Goal: Register for event/course

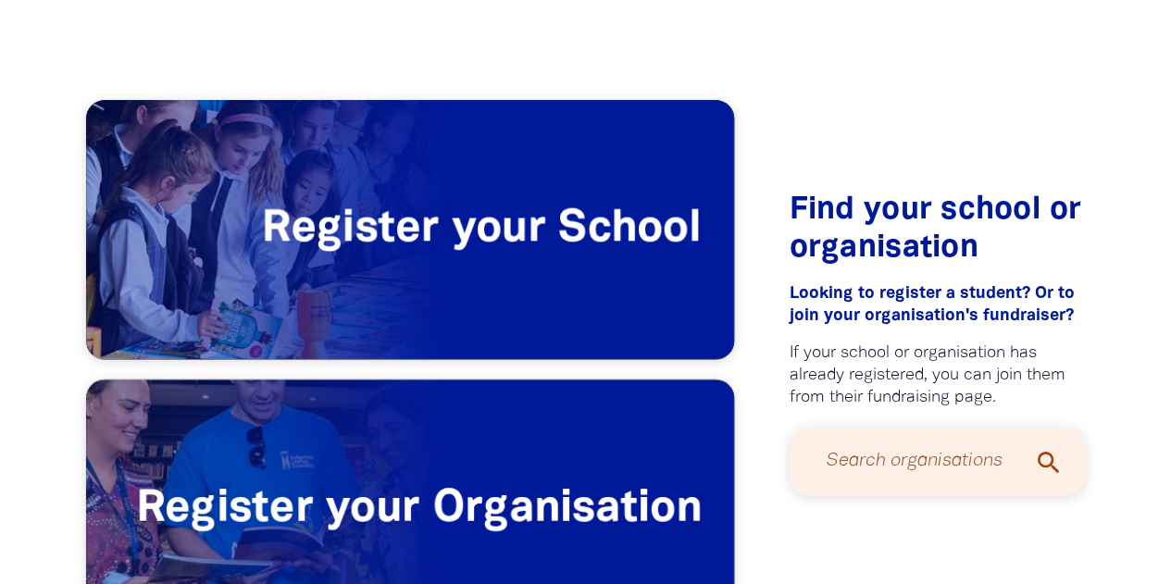
scroll to position [375, 0]
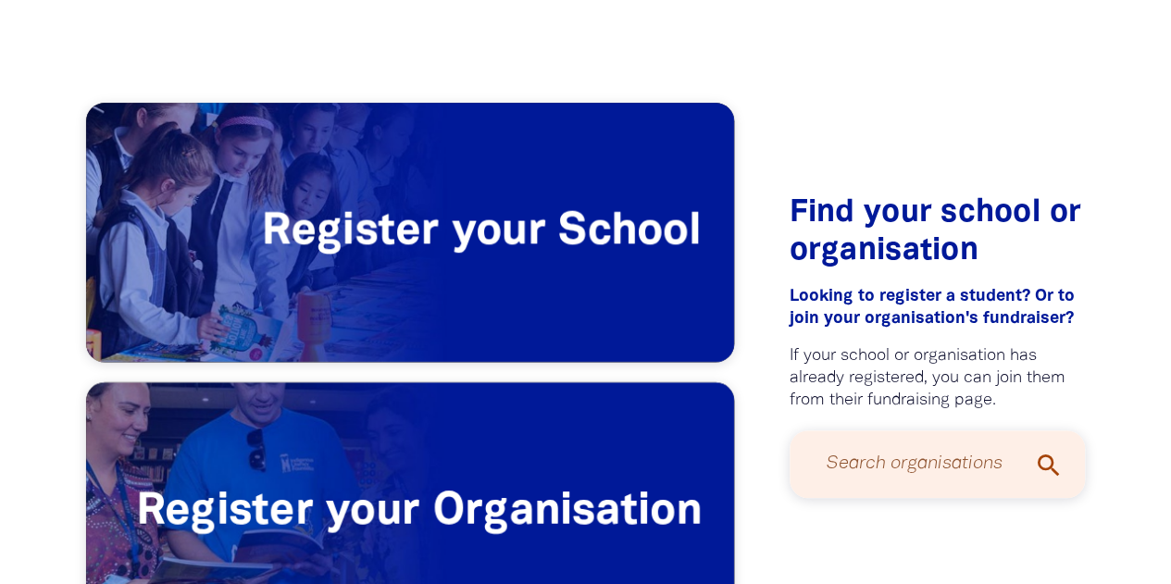
click at [965, 474] on input "Search organisations" at bounding box center [937, 464] width 259 height 49
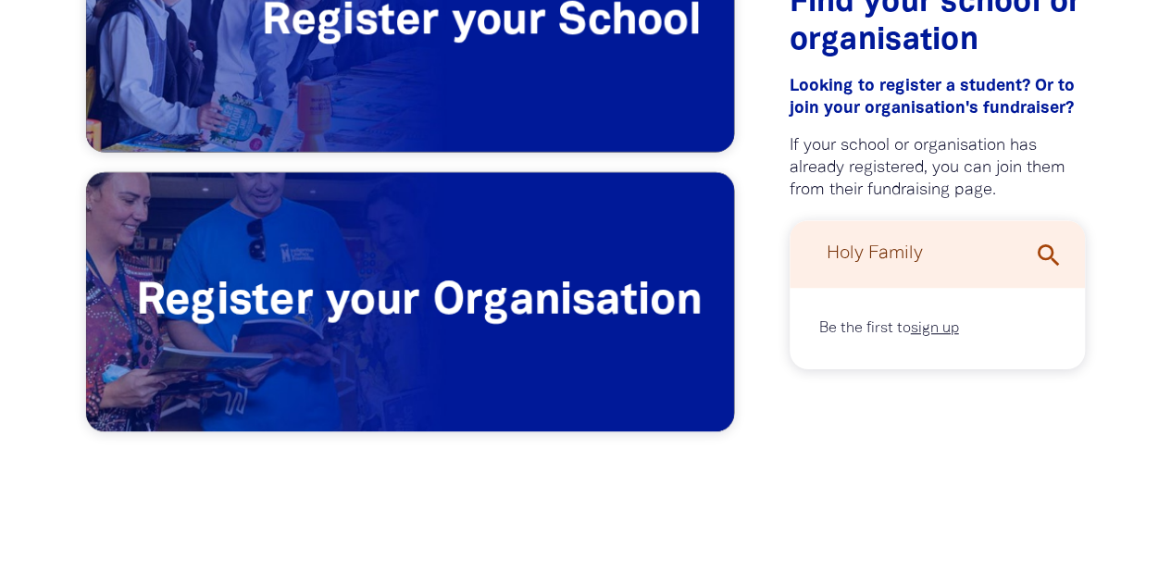
scroll to position [586, 0]
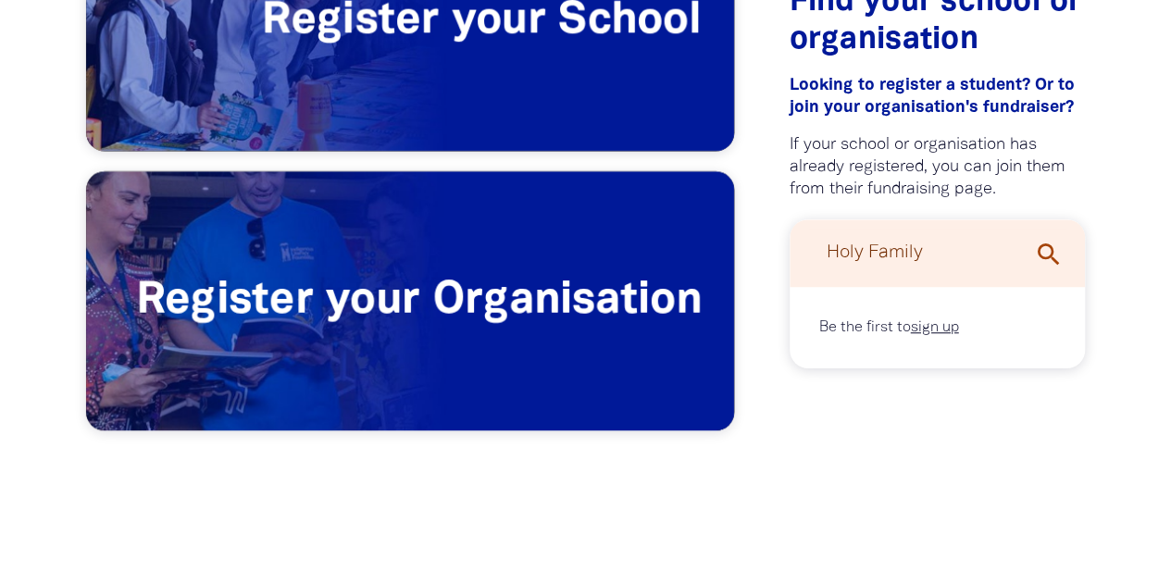
type input "Holy Family"
click at [1039, 268] on icon "search" at bounding box center [1048, 255] width 30 height 30
click at [1046, 253] on icon "search" at bounding box center [1048, 255] width 30 height 30
click at [936, 255] on input "Holy Family" at bounding box center [937, 253] width 259 height 49
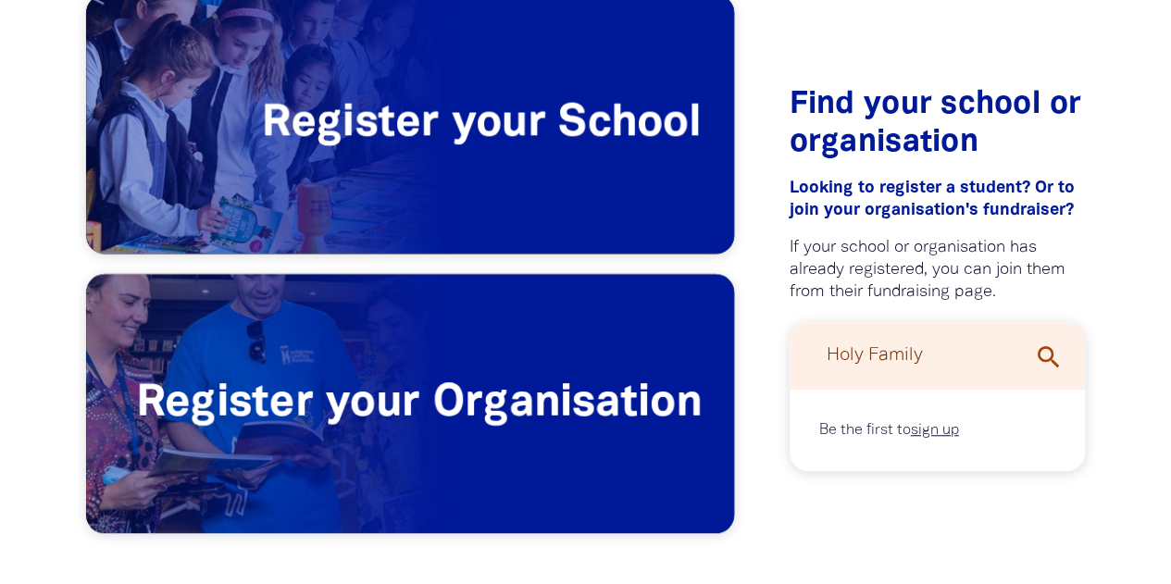
scroll to position [484, 0]
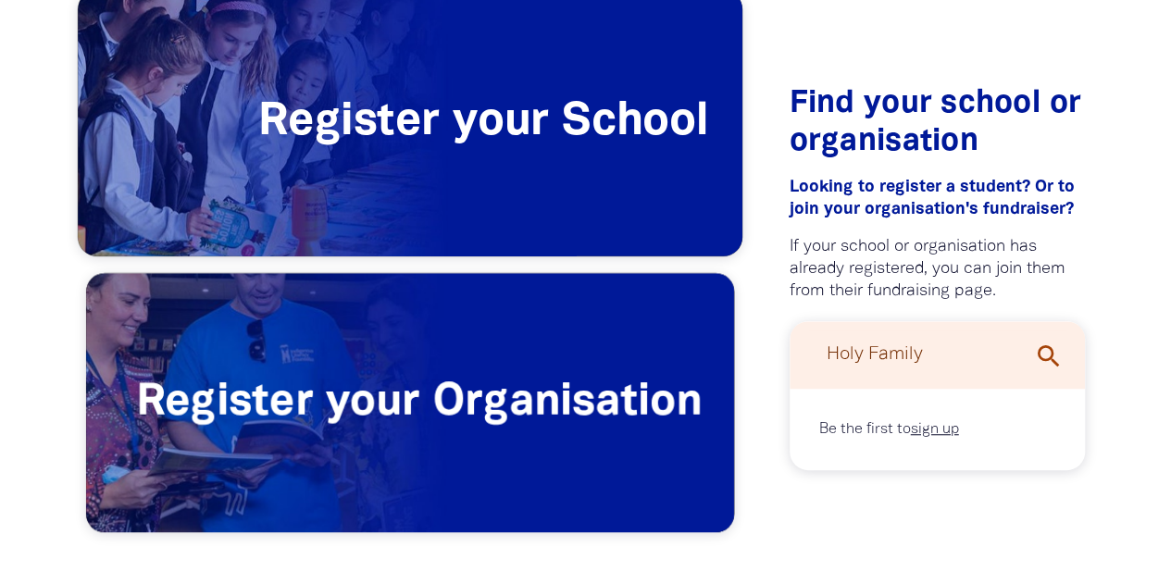
click at [545, 118] on span "Register your School" at bounding box center [410, 124] width 665 height 266
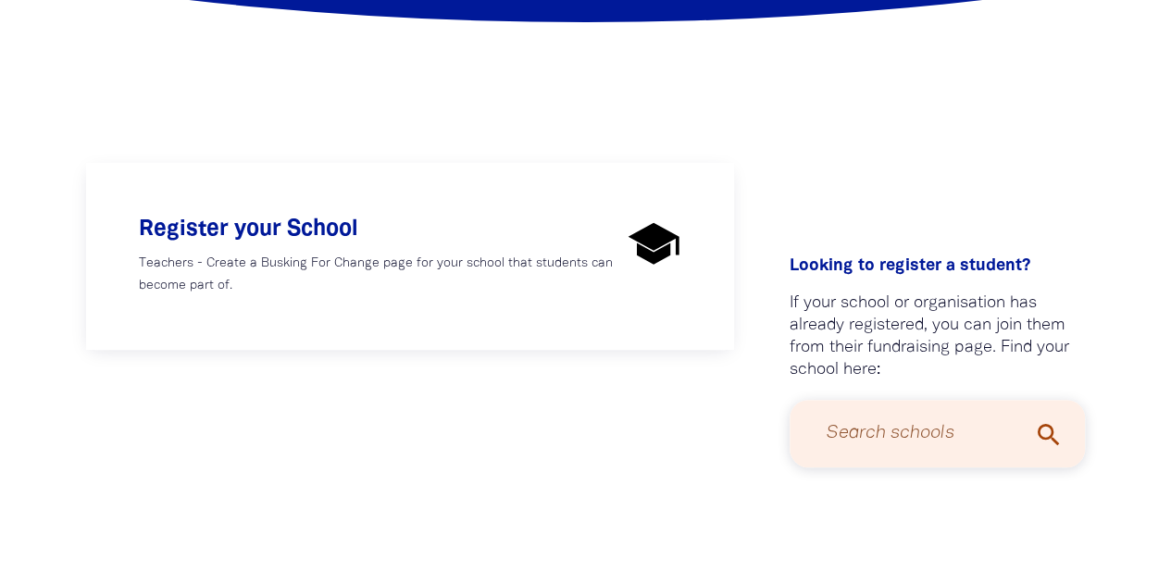
scroll to position [313, 0]
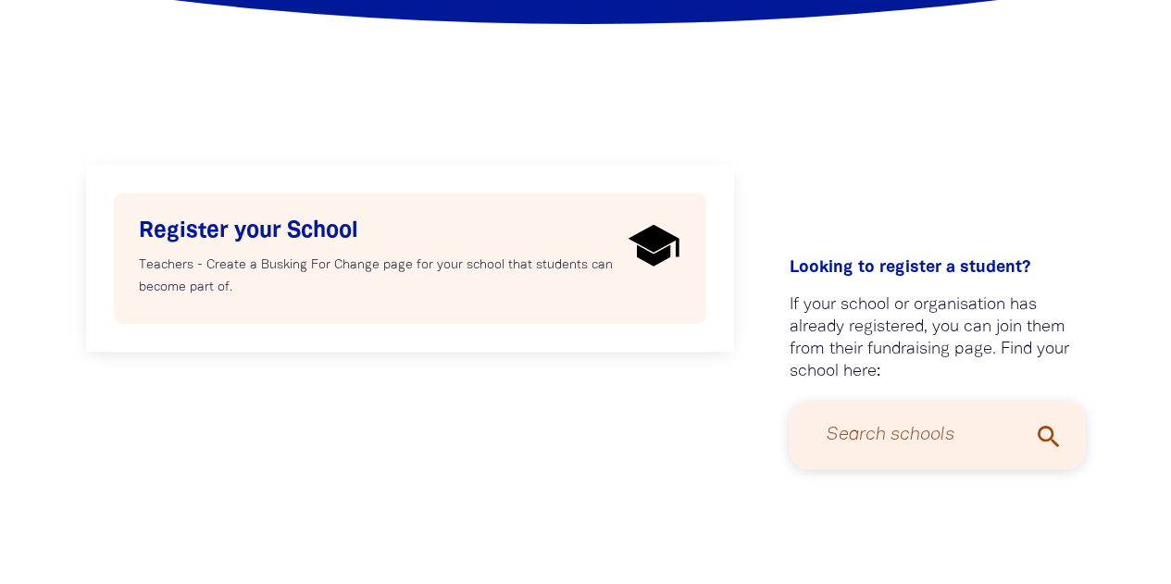
click at [287, 300] on div "Register your School Teachers - Create a Busking For Change page for your schoo…" at bounding box center [410, 258] width 589 height 128
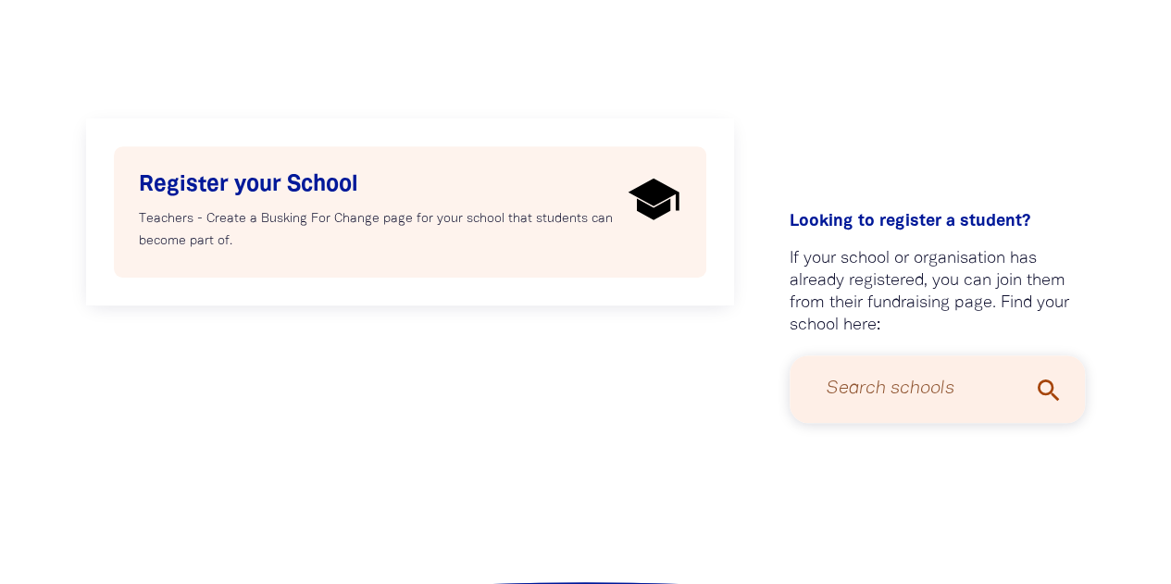
select select "AU"
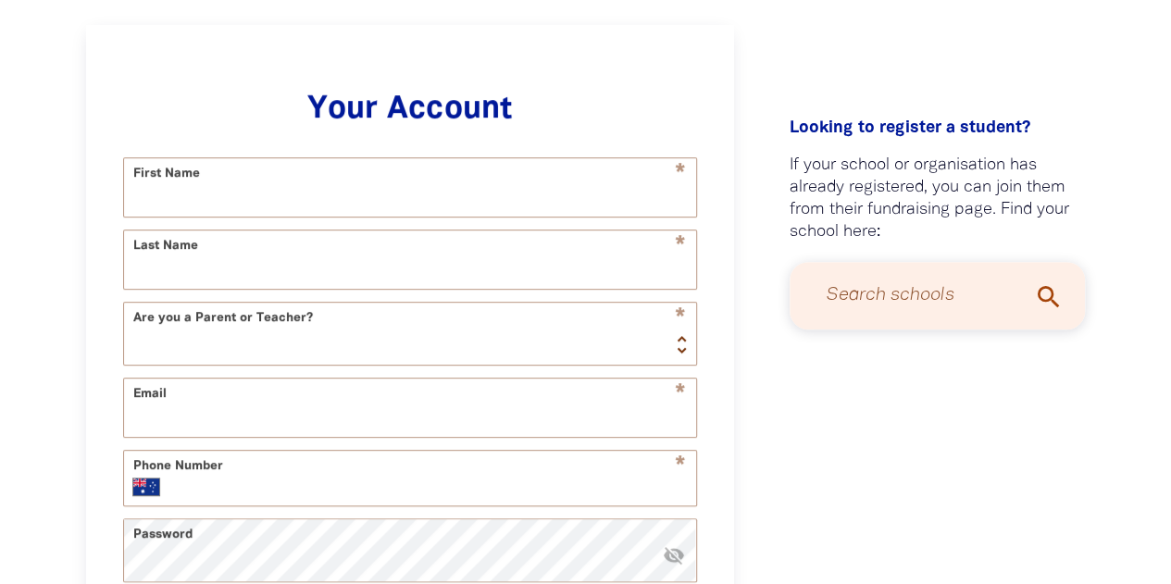
scroll to position [460, 0]
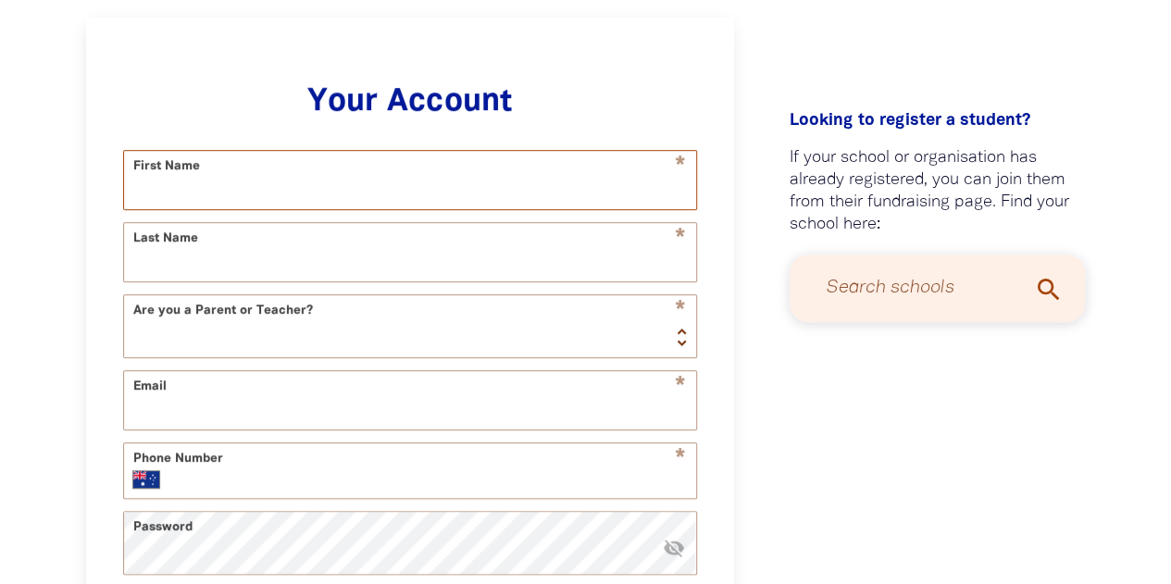
click at [293, 175] on input "First Name" at bounding box center [410, 180] width 572 height 58
type input "[PERSON_NAME]"
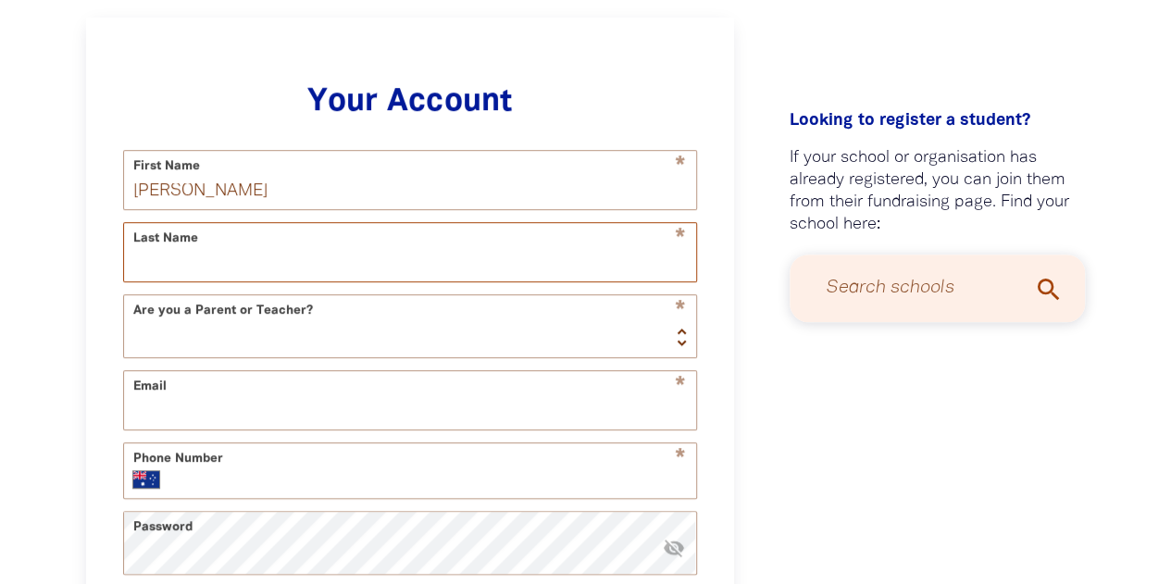
click at [254, 261] on input "Last Name" at bounding box center [410, 252] width 572 height 58
type input "Lark"
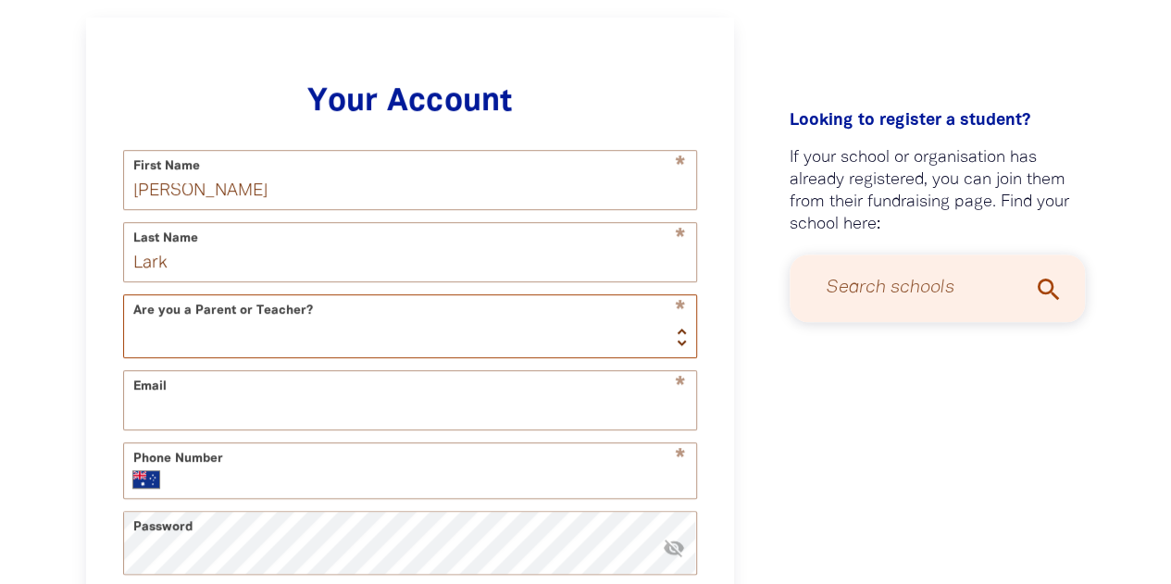
click at [257, 332] on select "Teacher Parent" at bounding box center [410, 326] width 572 height 62
select select "teacher"
click at [124, 302] on select "Teacher Parent" at bounding box center [410, 326] width 572 height 62
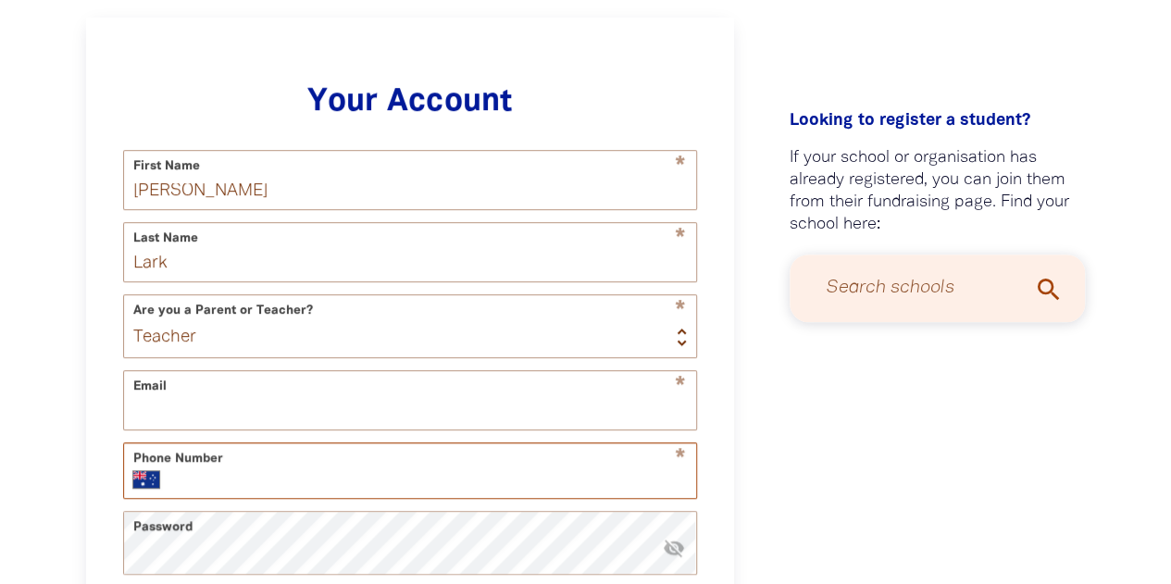
click at [226, 489] on input "Phone Number" at bounding box center [431, 479] width 510 height 19
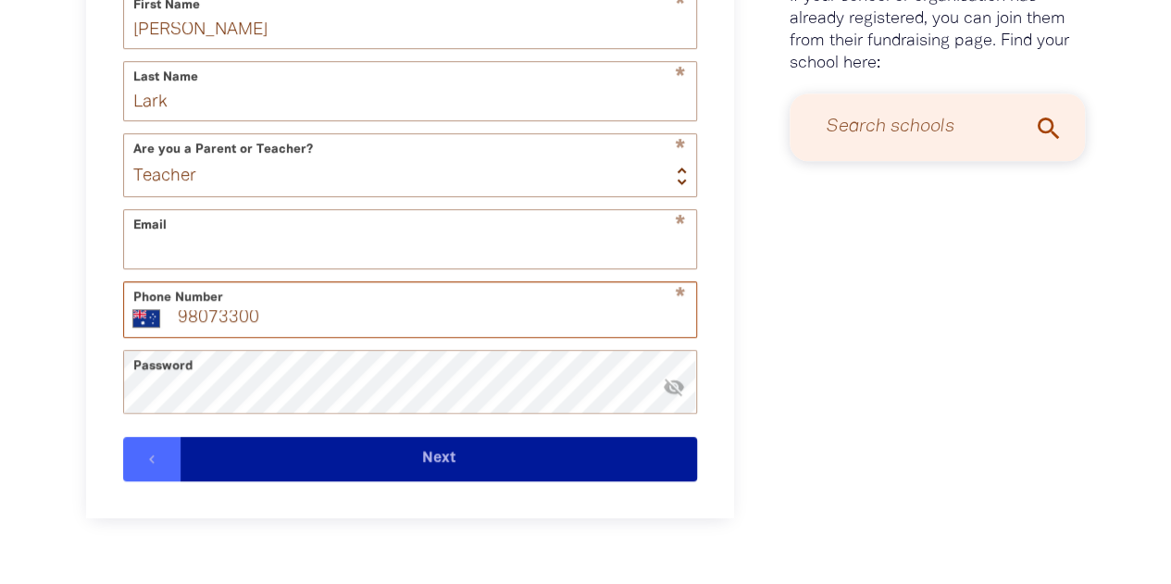
scroll to position [623, 0]
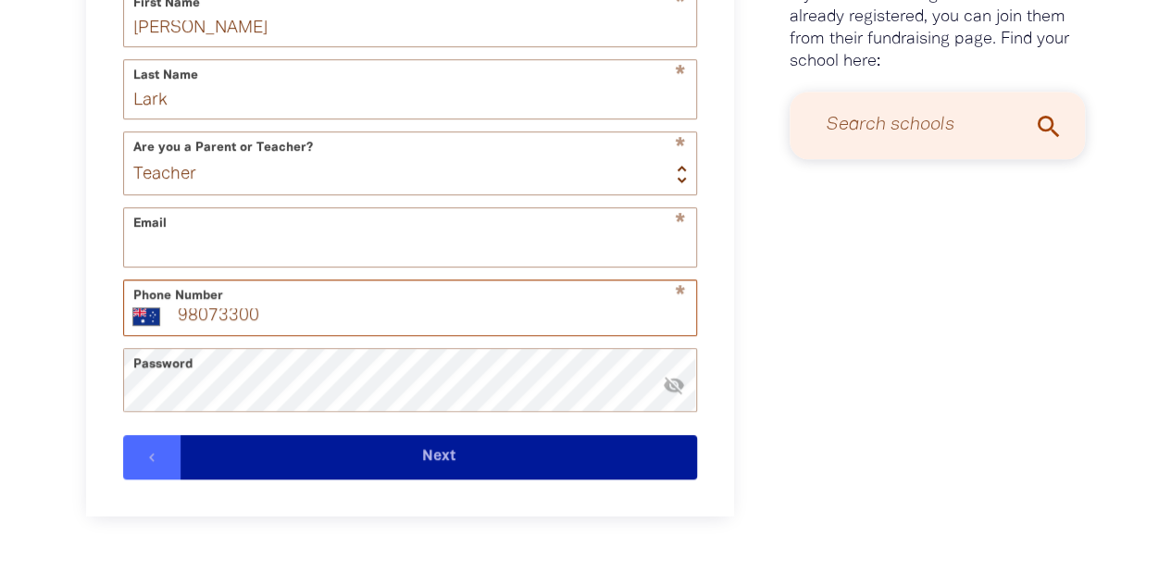
type input "98073300"
click at [432, 472] on button "Next" at bounding box center [439, 457] width 517 height 44
click at [314, 248] on input "Email" at bounding box center [410, 237] width 572 height 58
type input "[EMAIL_ADDRESS][DOMAIN_NAME]"
click at [441, 460] on button "Next" at bounding box center [439, 457] width 517 height 44
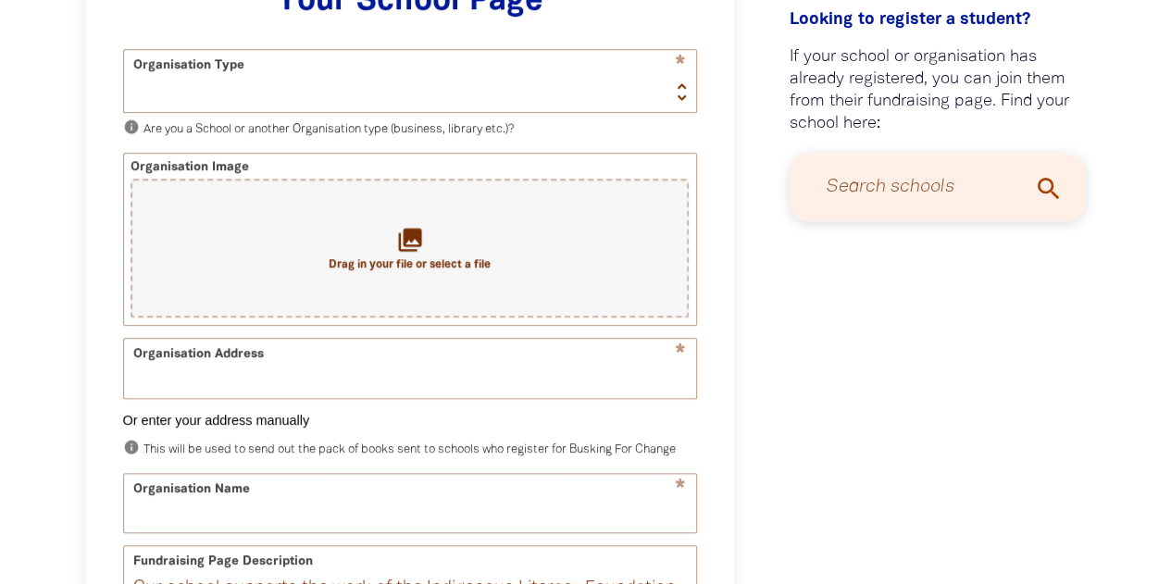
scroll to position [460, 0]
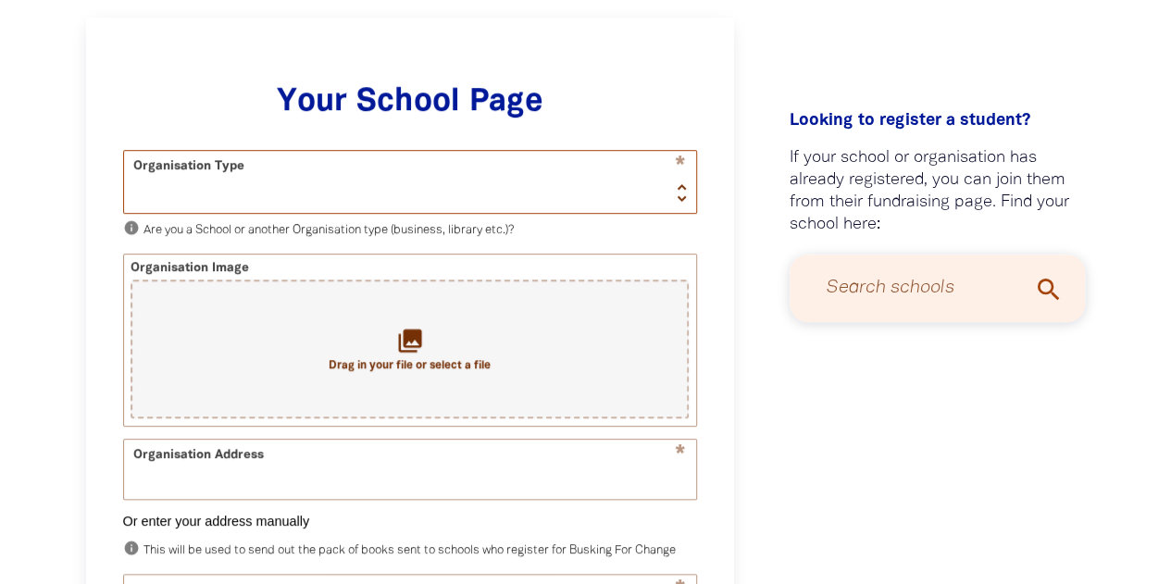
click at [578, 176] on select "School Organisation" at bounding box center [410, 182] width 572 height 62
select select "school"
click at [124, 151] on select "School Organisation" at bounding box center [410, 182] width 572 height 62
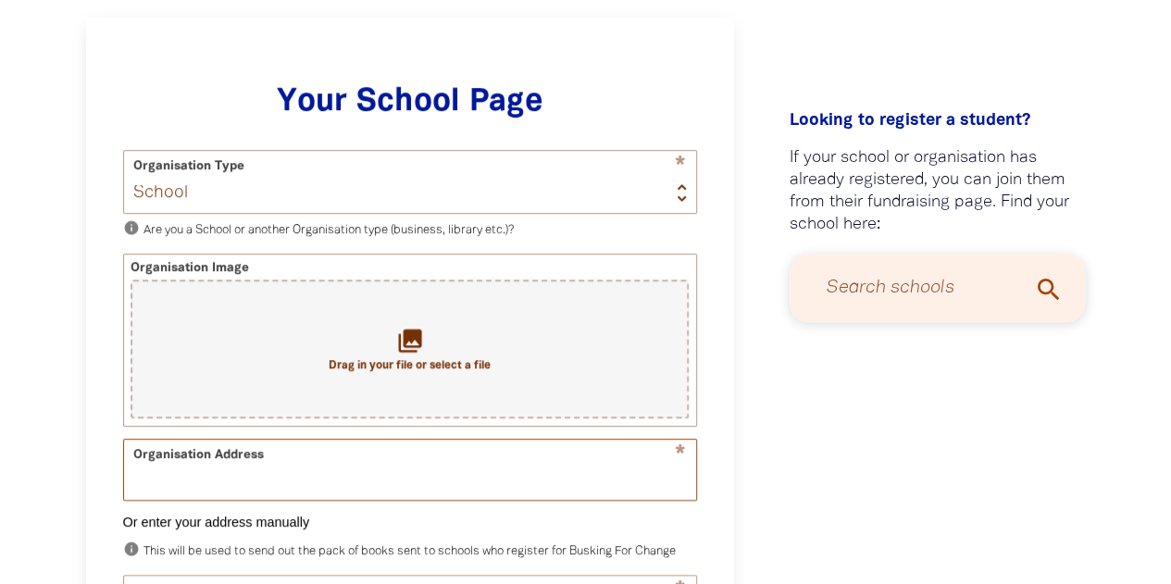
click at [416, 473] on input "Organisation Address" at bounding box center [410, 469] width 572 height 58
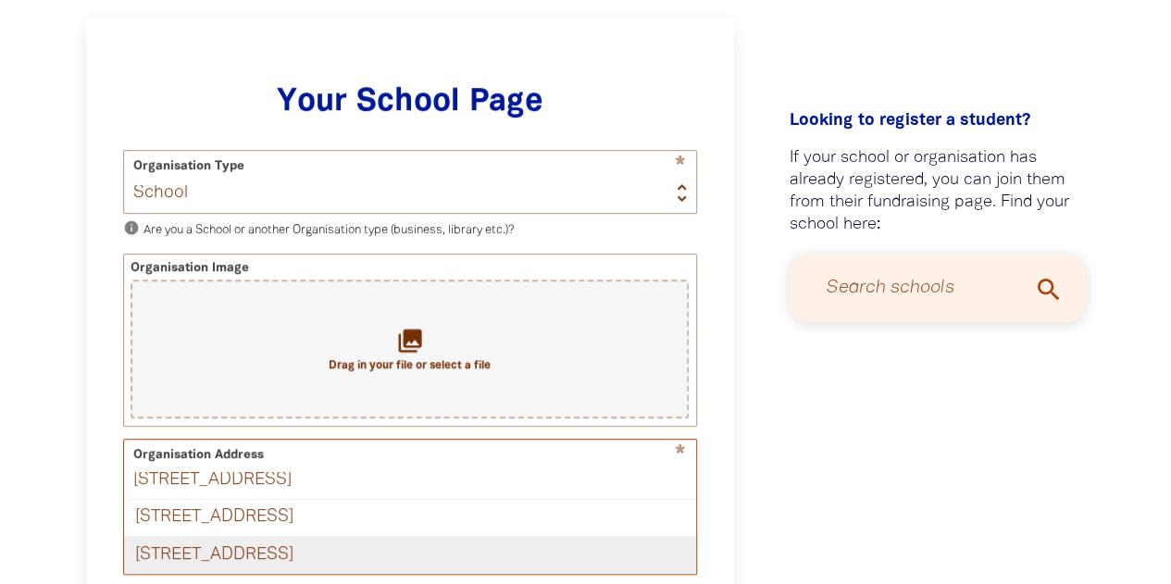
click at [397, 546] on div "[STREET_ADDRESS]" at bounding box center [410, 555] width 572 height 38
type input "[STREET_ADDRESS]"
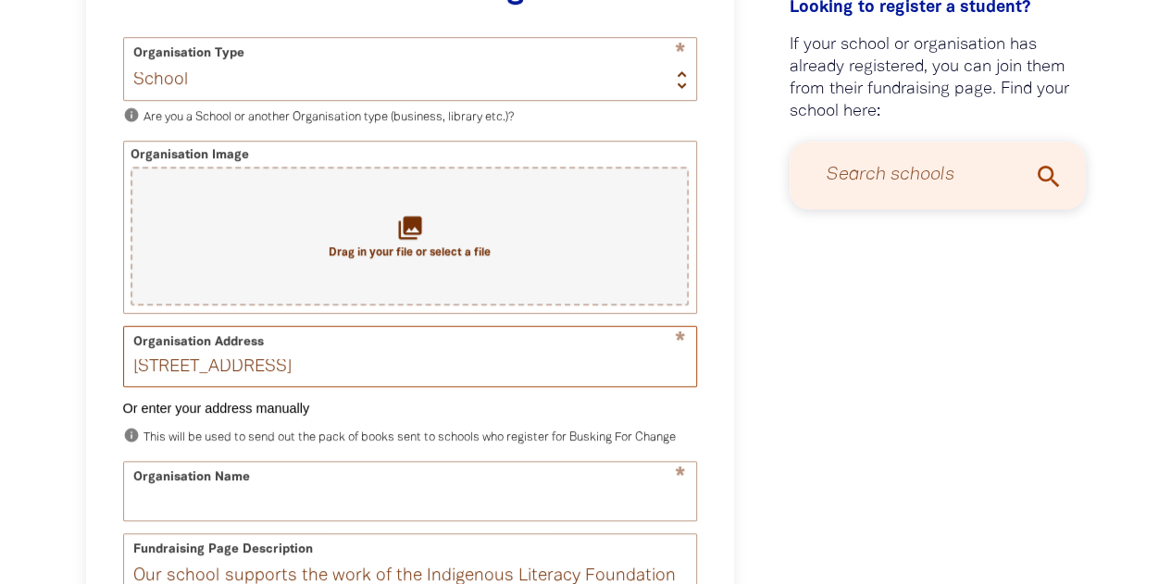
scroll to position [577, 0]
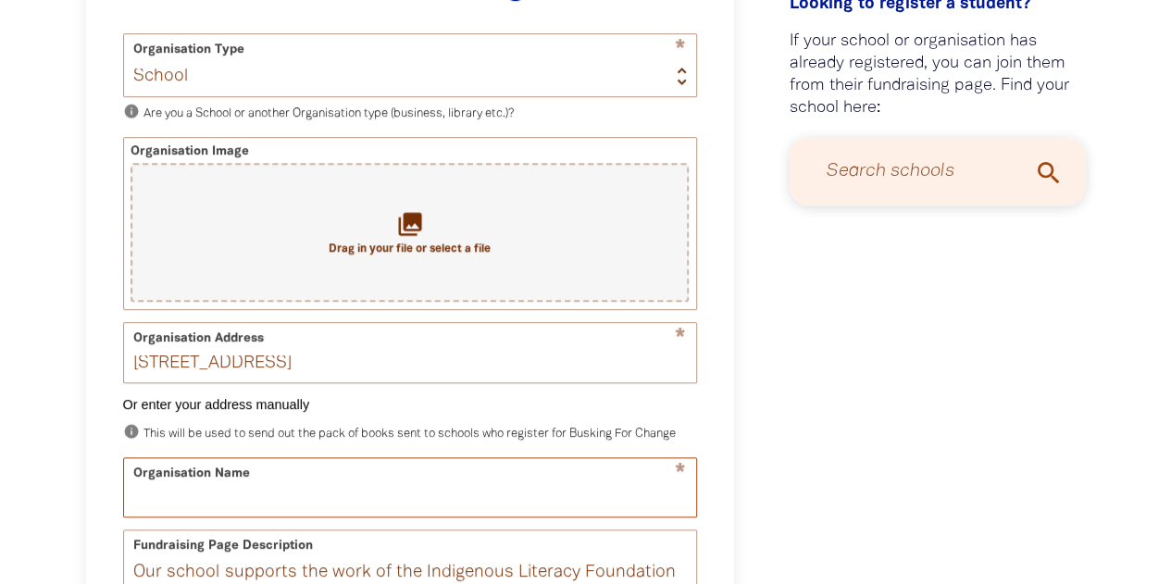
click at [393, 510] on input "Organisation Name" at bounding box center [410, 487] width 572 height 58
type input "[GEOGRAPHIC_DATA]"
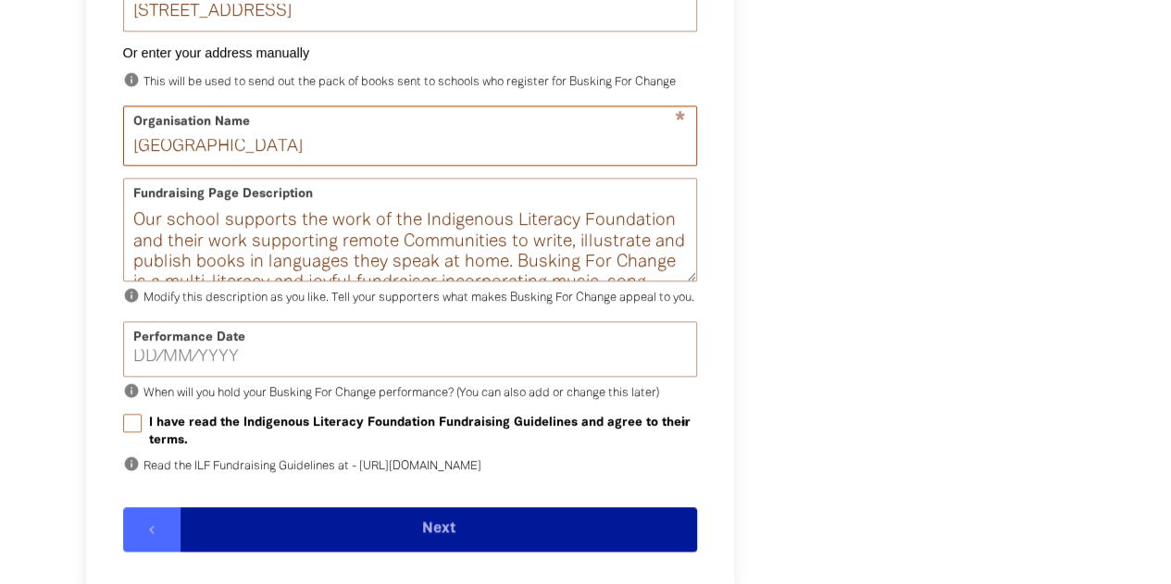
scroll to position [929, 0]
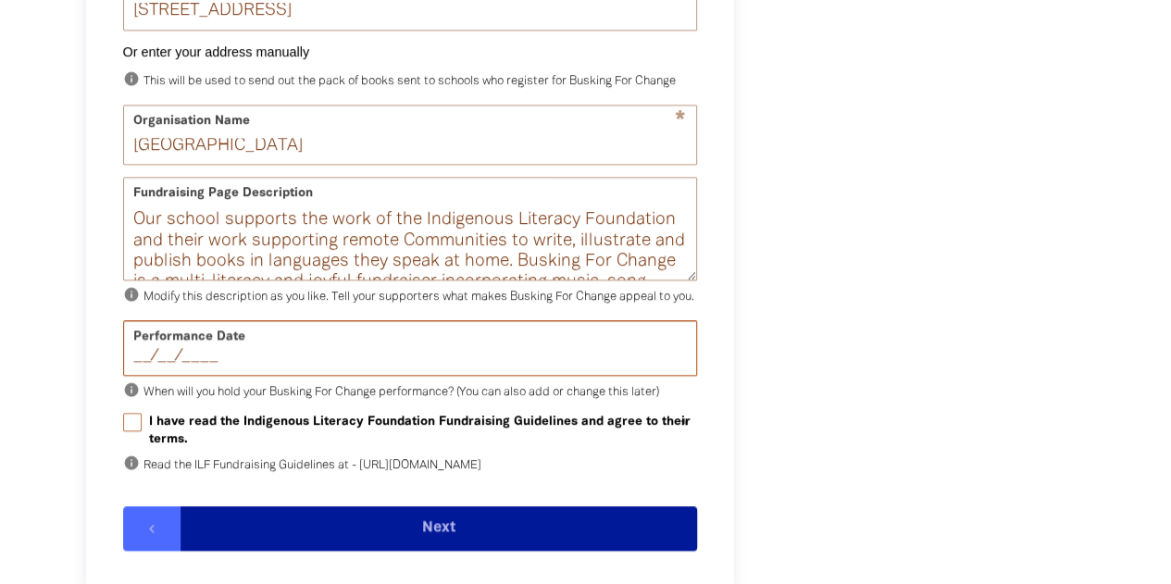
click at [158, 365] on input "__/__/____" at bounding box center [410, 356] width 554 height 17
type input "[DATE]"
click at [128, 431] on input "I have read the Indigenous Literacy Foundation Fundraising Guidelines and agree…" at bounding box center [132, 422] width 19 height 19
checkbox input "true"
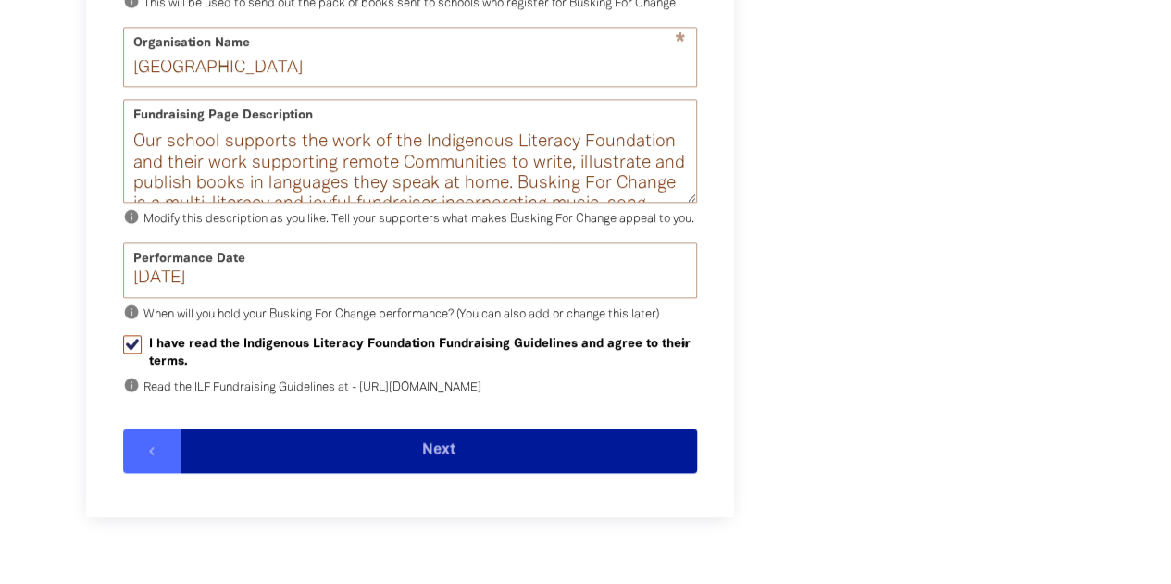
scroll to position [1, 0]
click at [439, 473] on button "Next" at bounding box center [439, 451] width 517 height 44
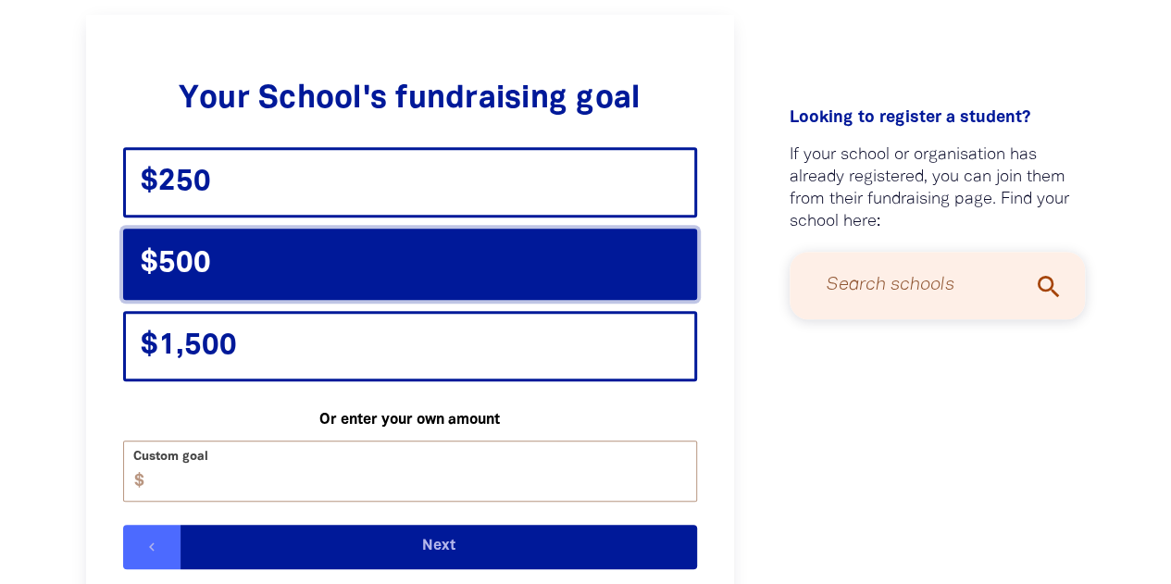
scroll to position [460, 0]
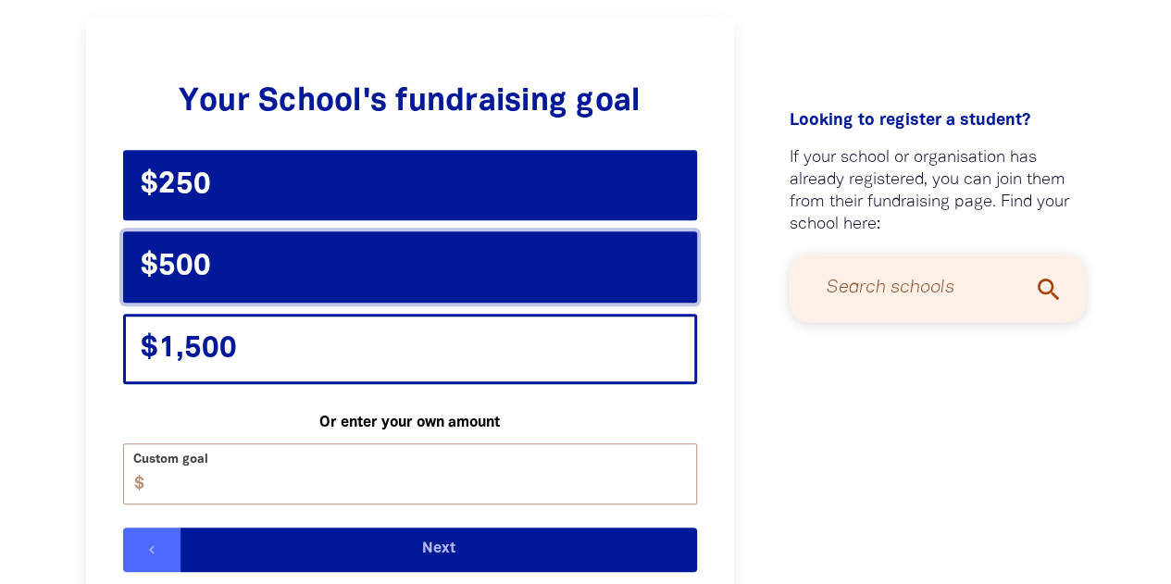
click at [404, 196] on div "$250" at bounding box center [410, 185] width 574 height 70
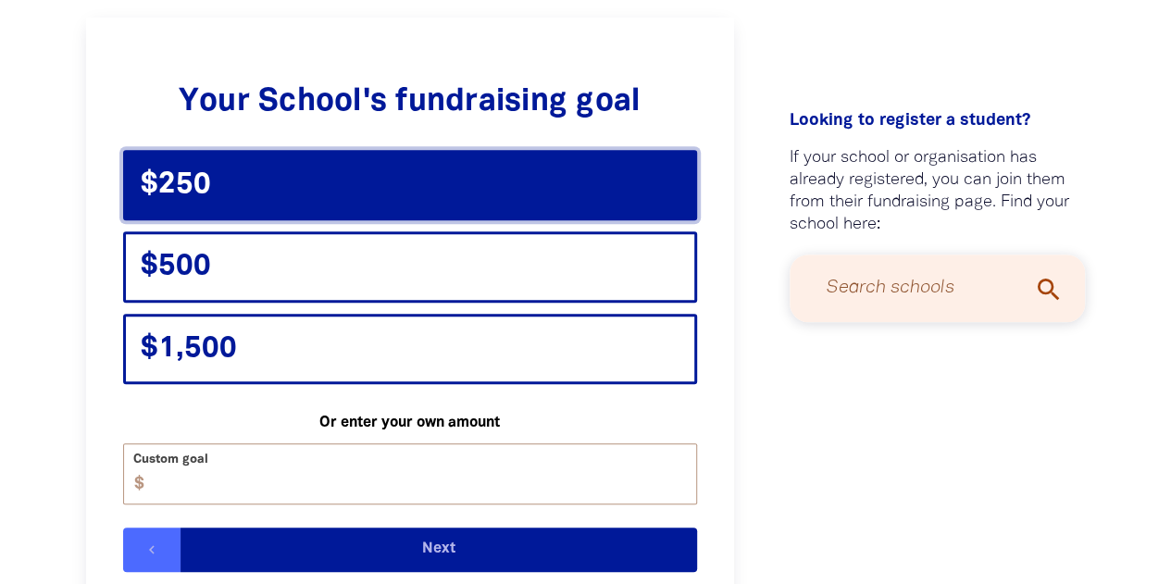
click at [400, 538] on button "Next" at bounding box center [439, 550] width 517 height 44
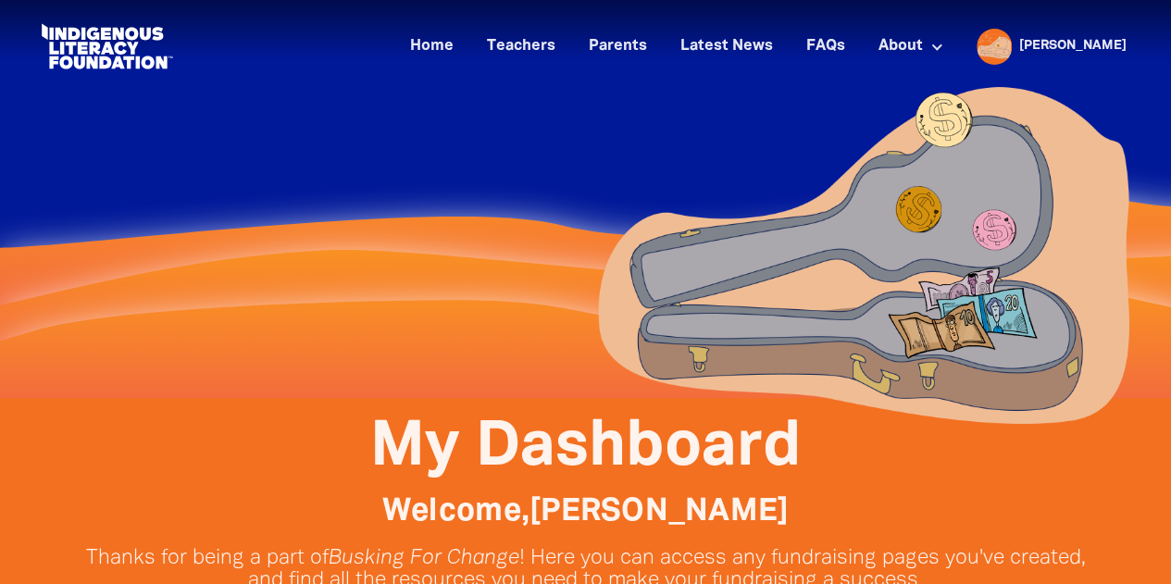
click at [336, 147] on div at bounding box center [586, 199] width 1111 height 398
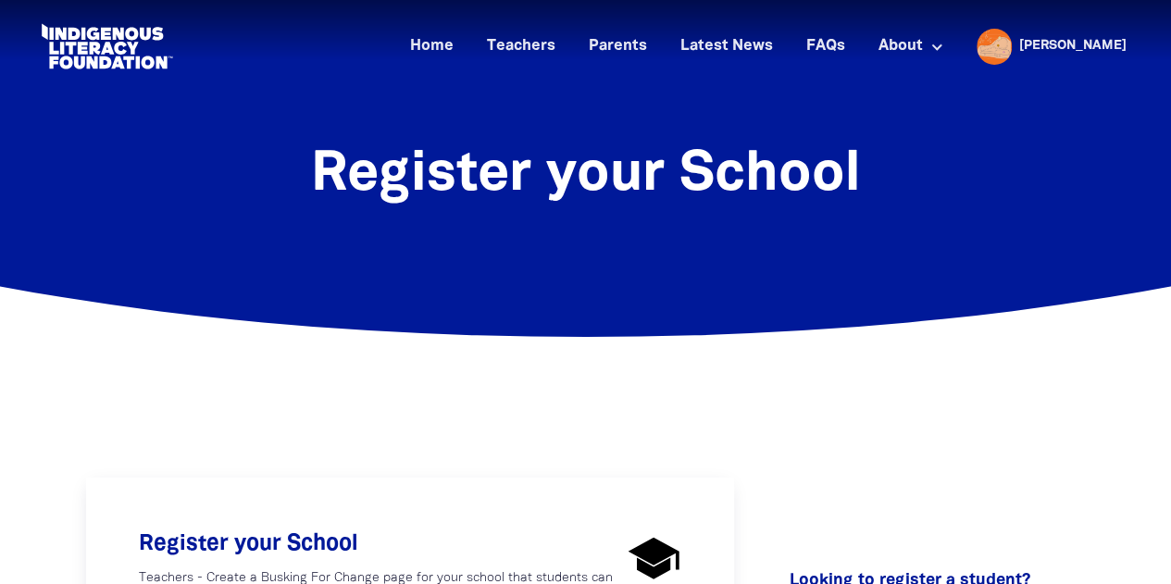
scroll to position [460, 0]
